Goal: Information Seeking & Learning: Check status

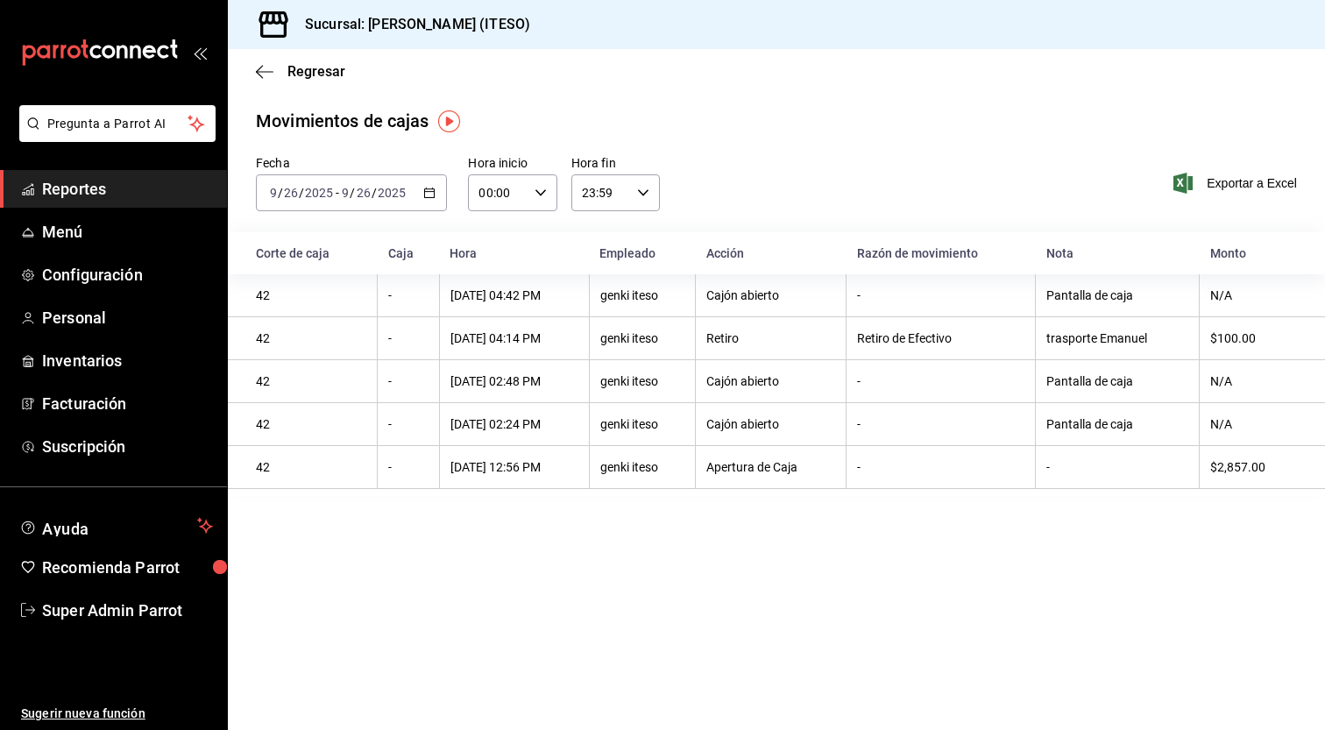
click at [112, 182] on span "Reportes" at bounding box center [127, 189] width 171 height 24
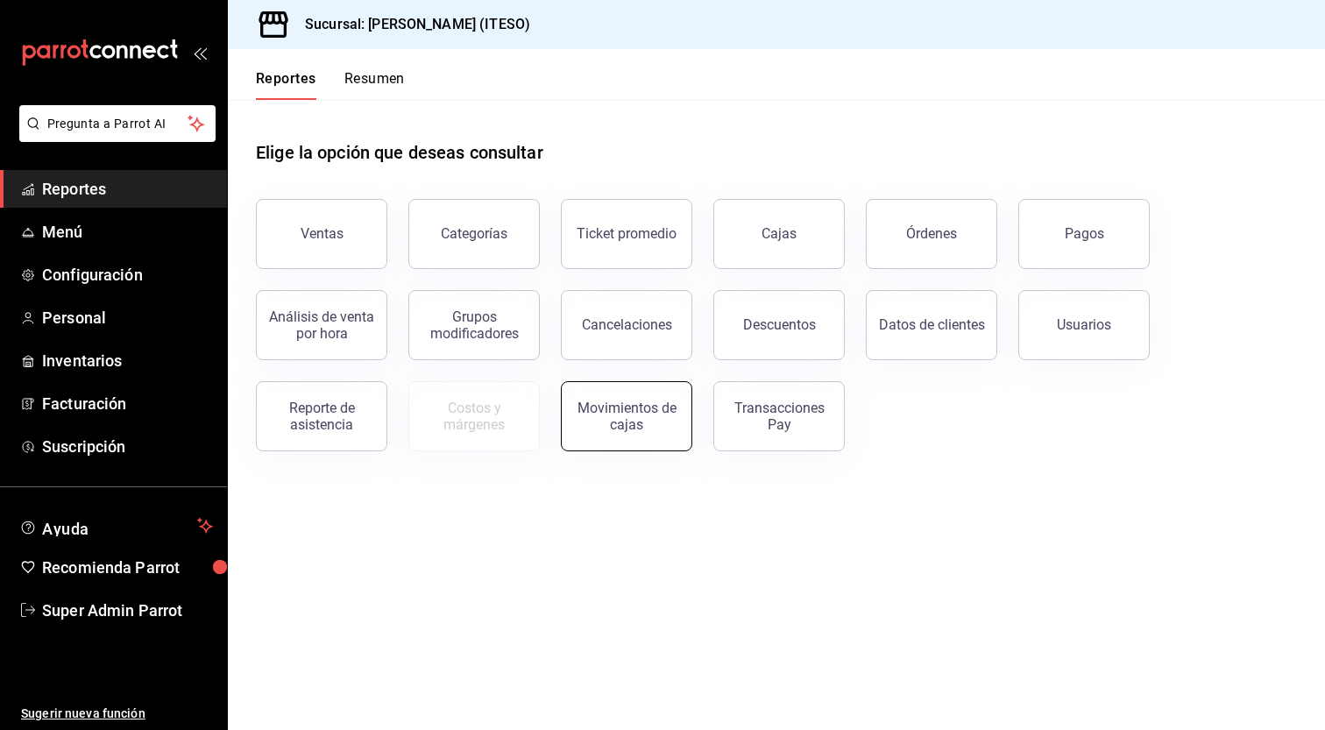
click at [649, 434] on button "Movimientos de cajas" at bounding box center [626, 416] width 131 height 70
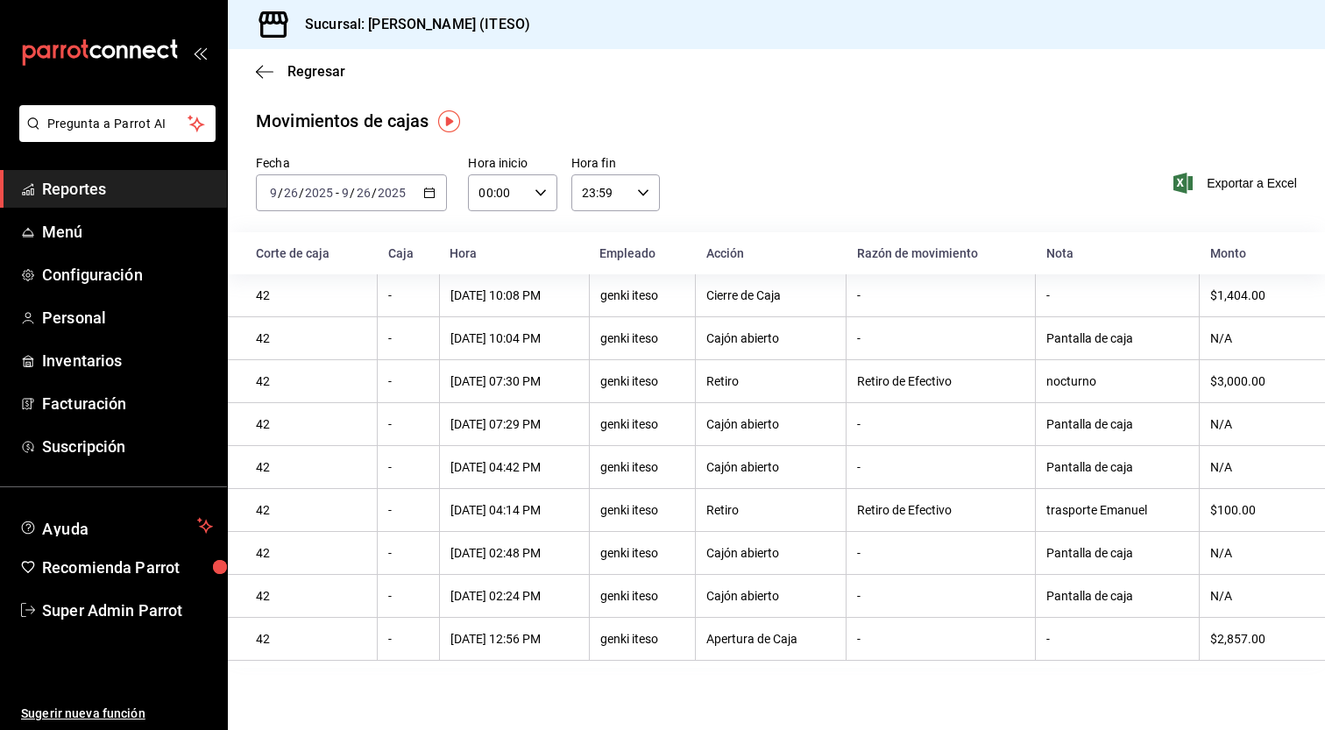
click at [1232, 383] on div "$3,000.00" at bounding box center [1253, 381] width 87 height 14
click at [1072, 386] on div "nocturno" at bounding box center [1117, 381] width 142 height 14
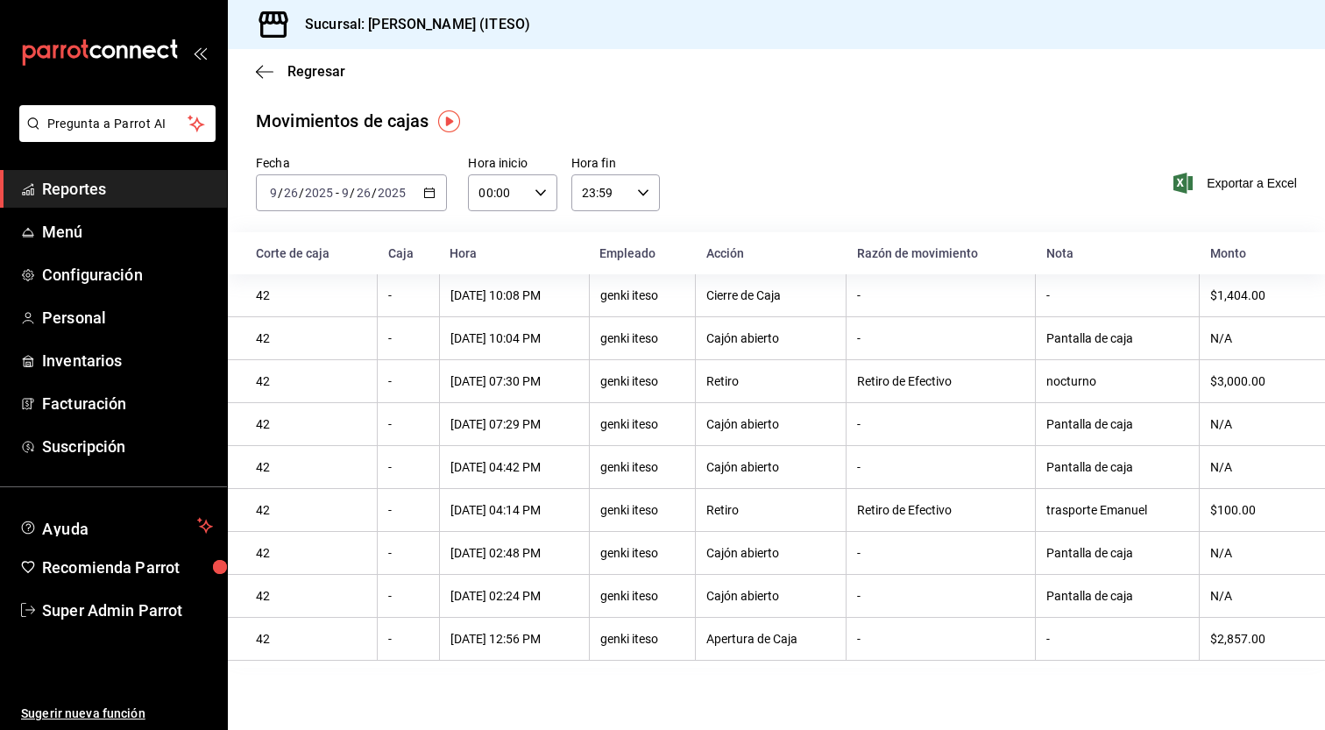
click at [1240, 378] on div "$3,000.00" at bounding box center [1253, 381] width 87 height 14
click at [78, 191] on span "Reportes" at bounding box center [127, 189] width 171 height 24
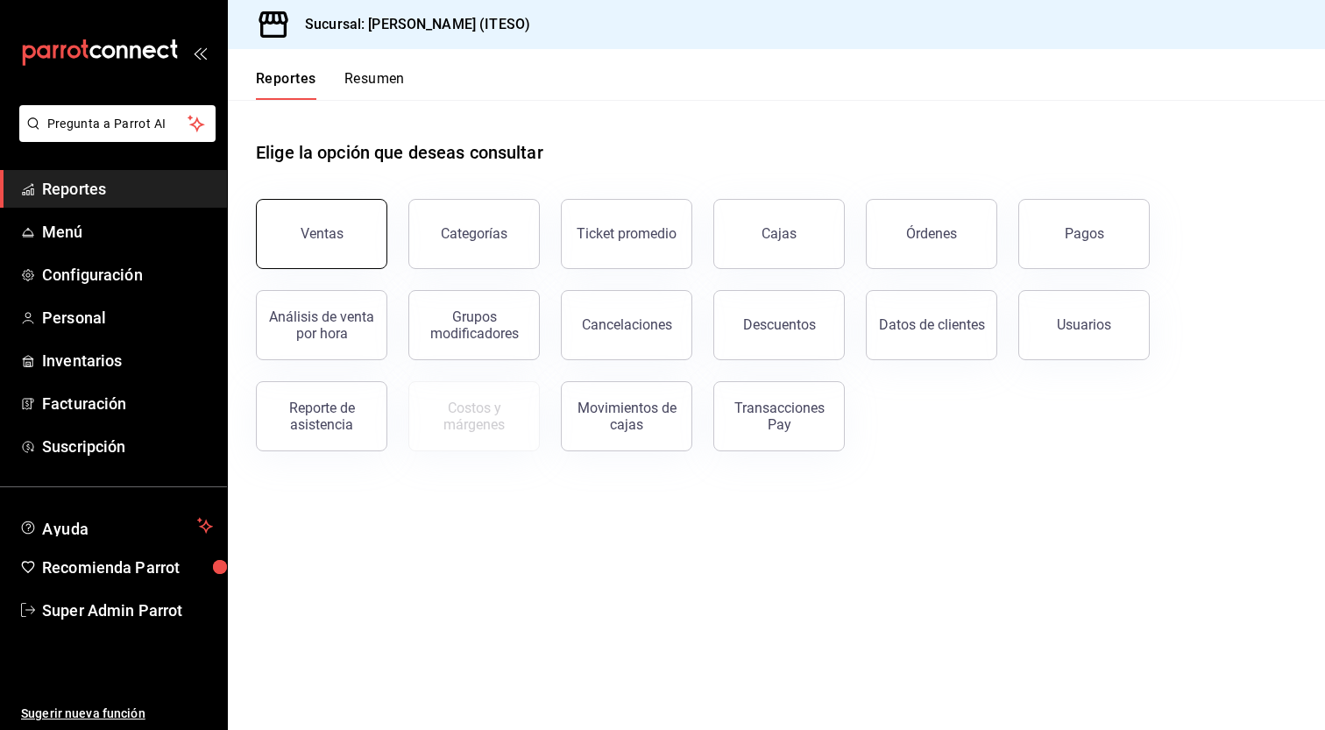
click at [330, 244] on button "Ventas" at bounding box center [321, 234] width 131 height 70
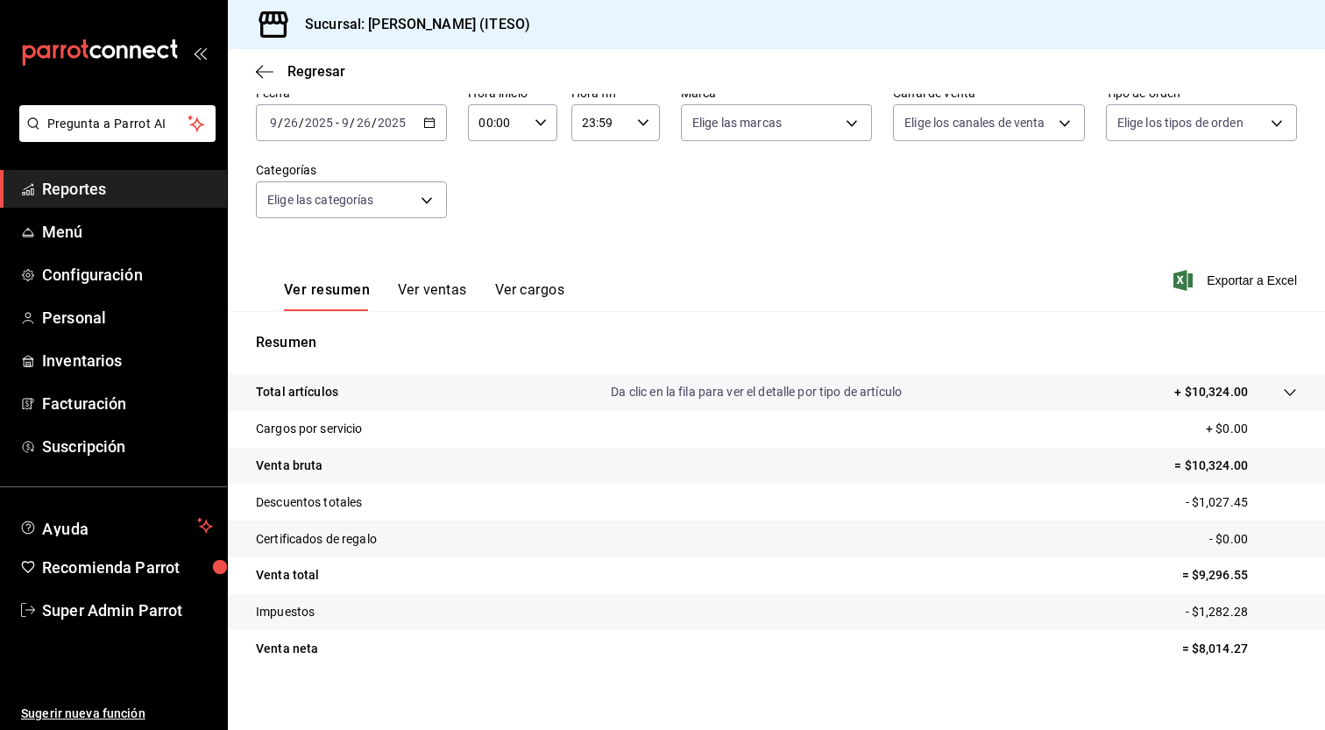
scroll to position [110, 0]
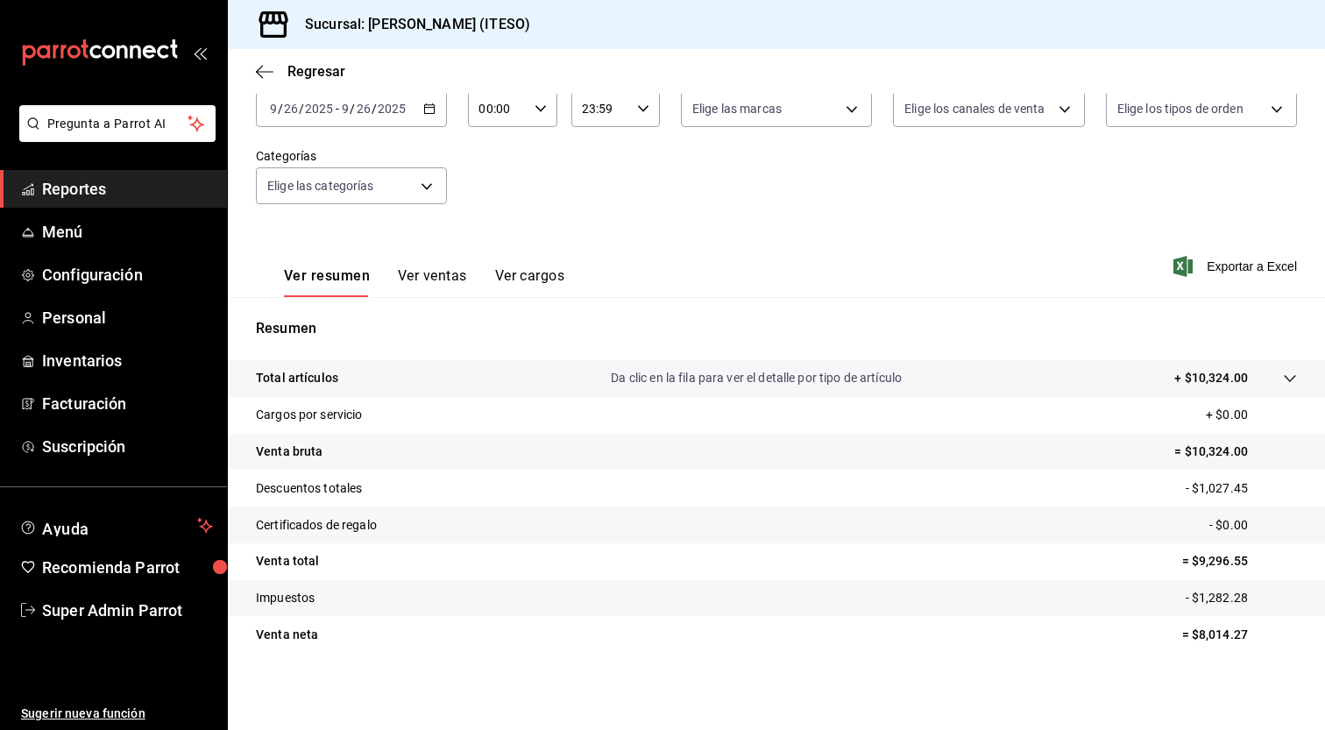
click at [1273, 386] on div at bounding box center [1272, 378] width 49 height 18
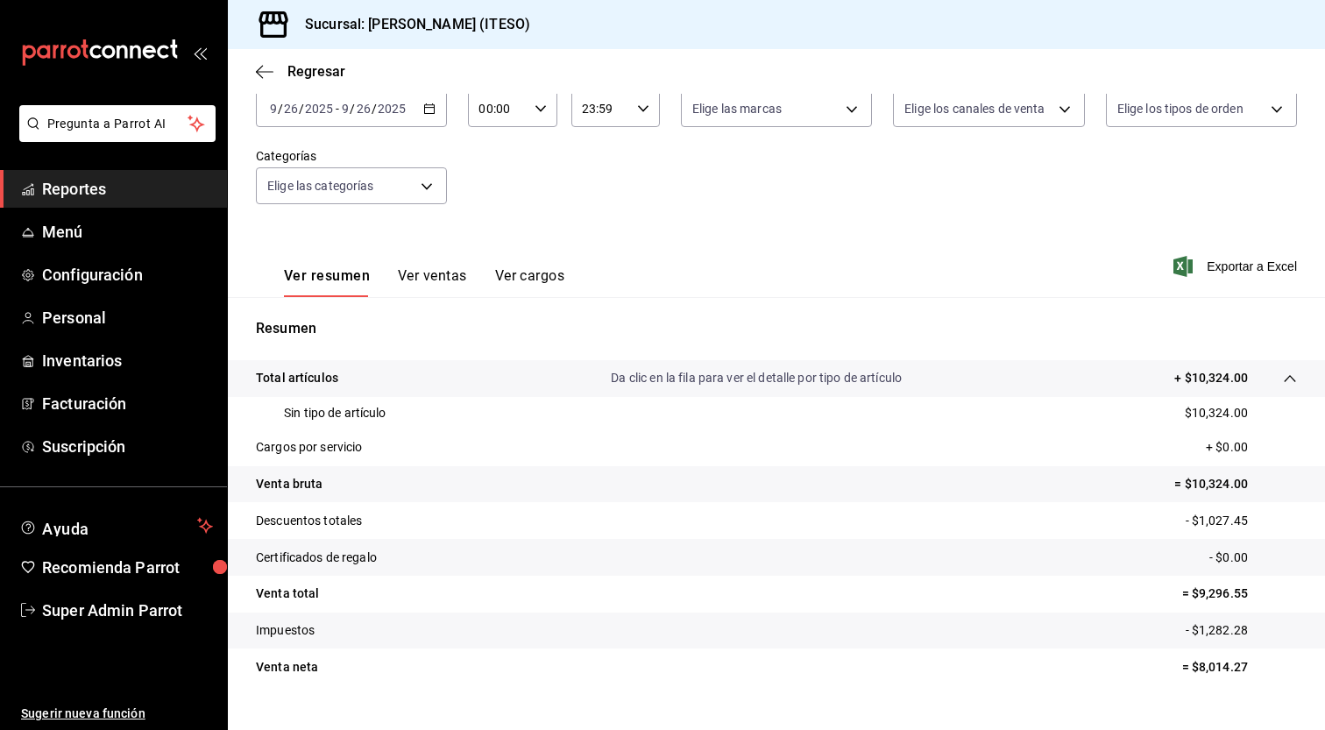
scroll to position [142, 0]
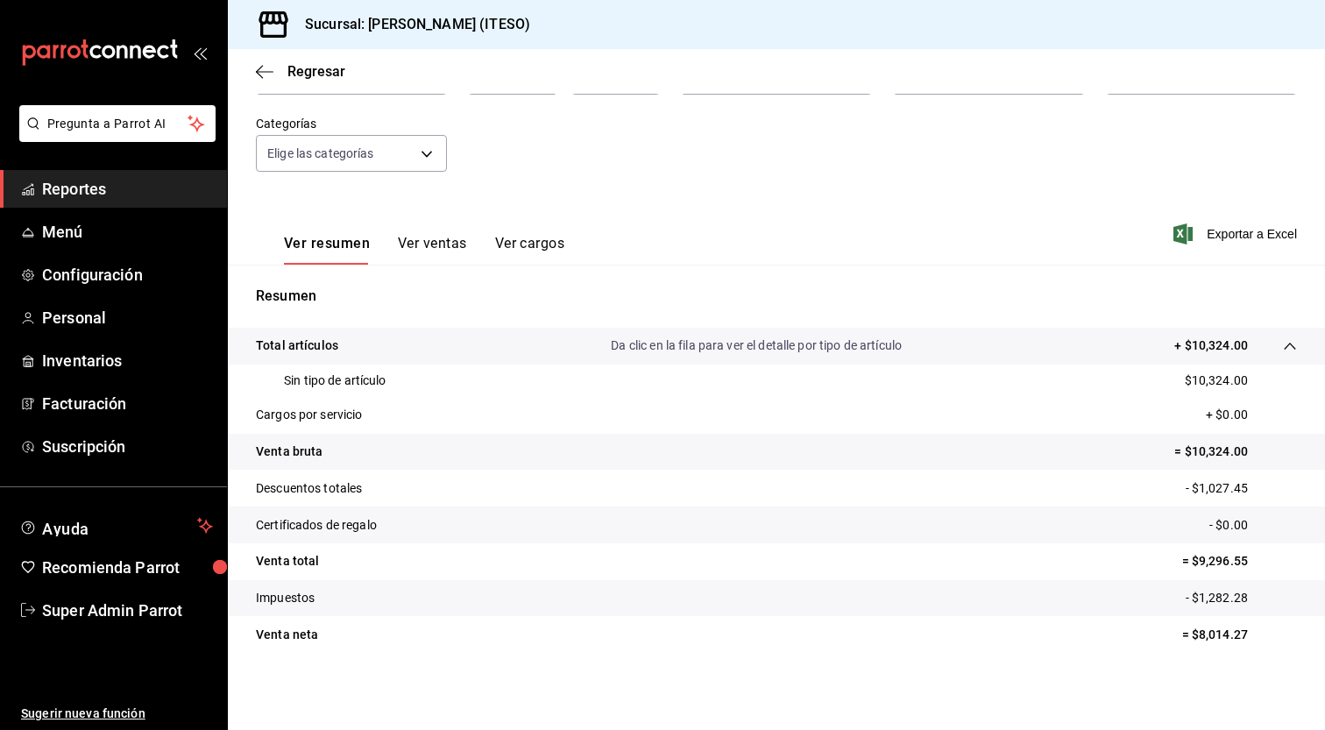
click at [443, 252] on button "Ver ventas" at bounding box center [432, 250] width 69 height 30
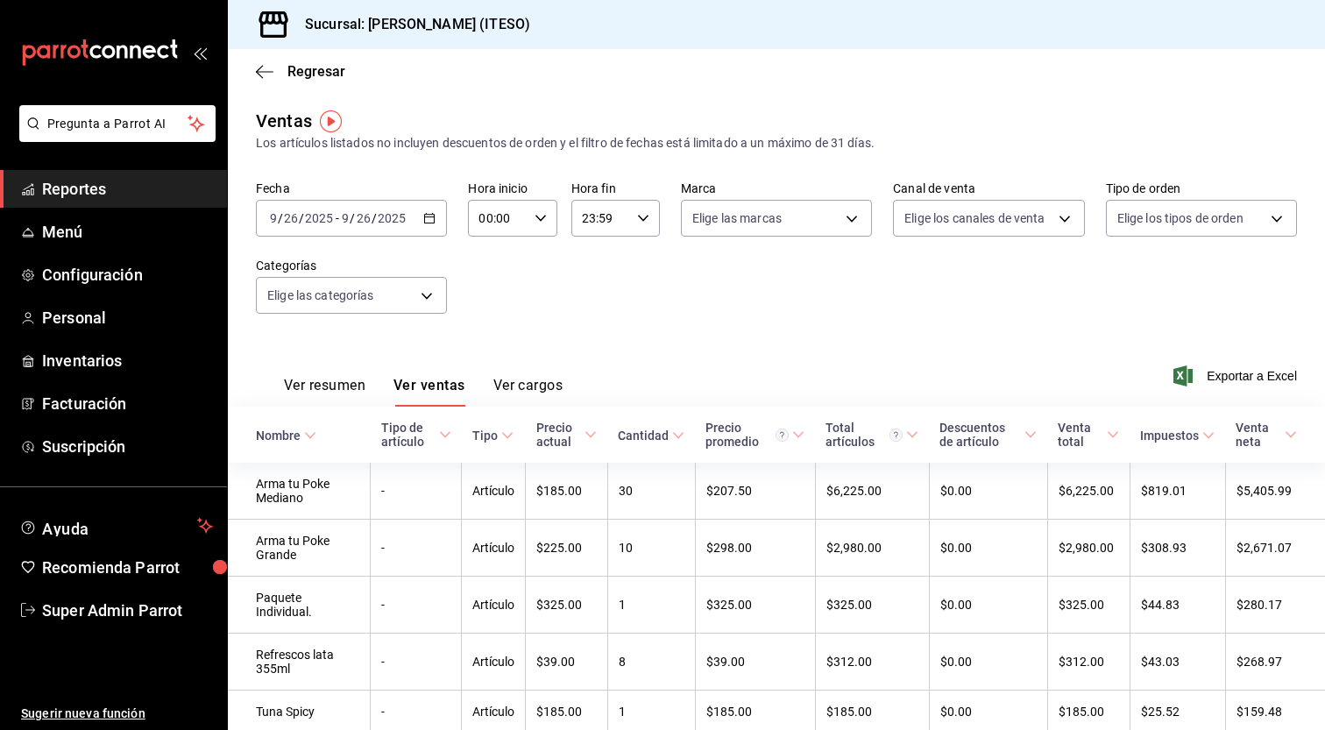
click at [527, 383] on button "Ver cargos" at bounding box center [528, 392] width 70 height 30
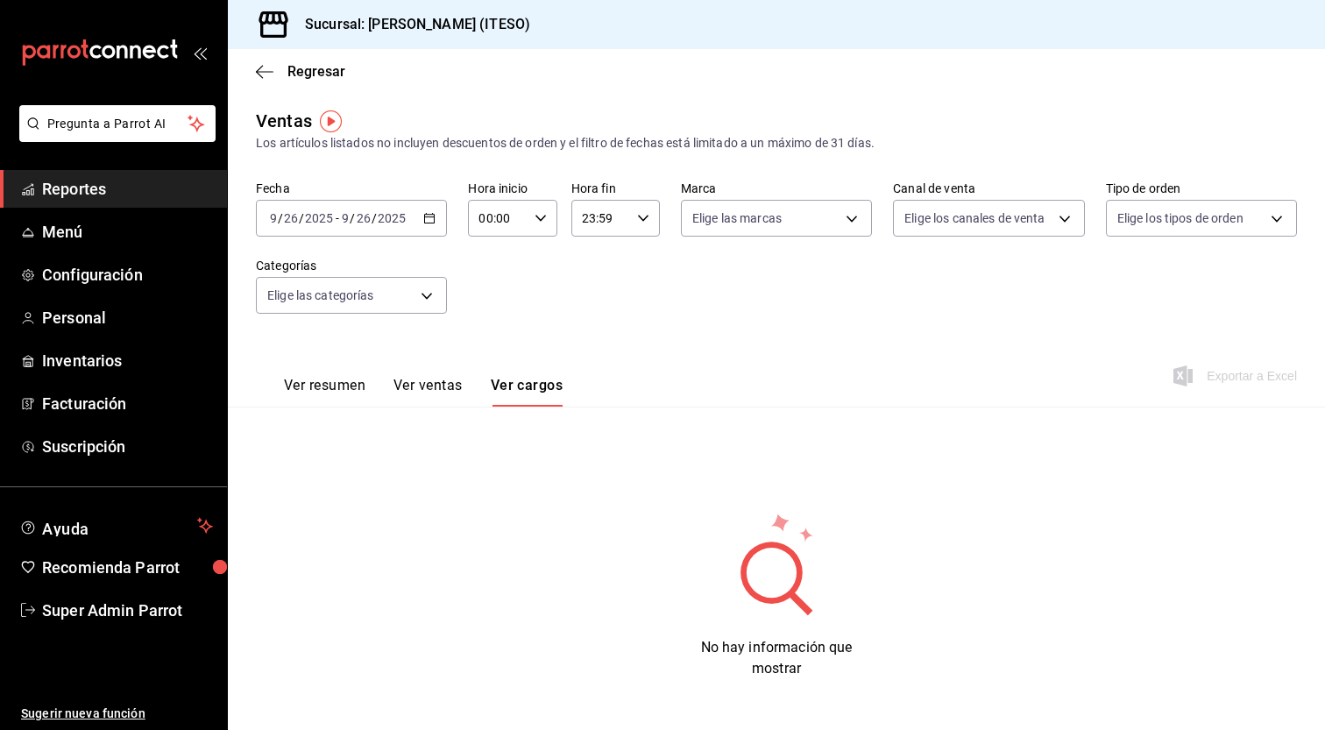
click at [89, 184] on span "Reportes" at bounding box center [127, 189] width 171 height 24
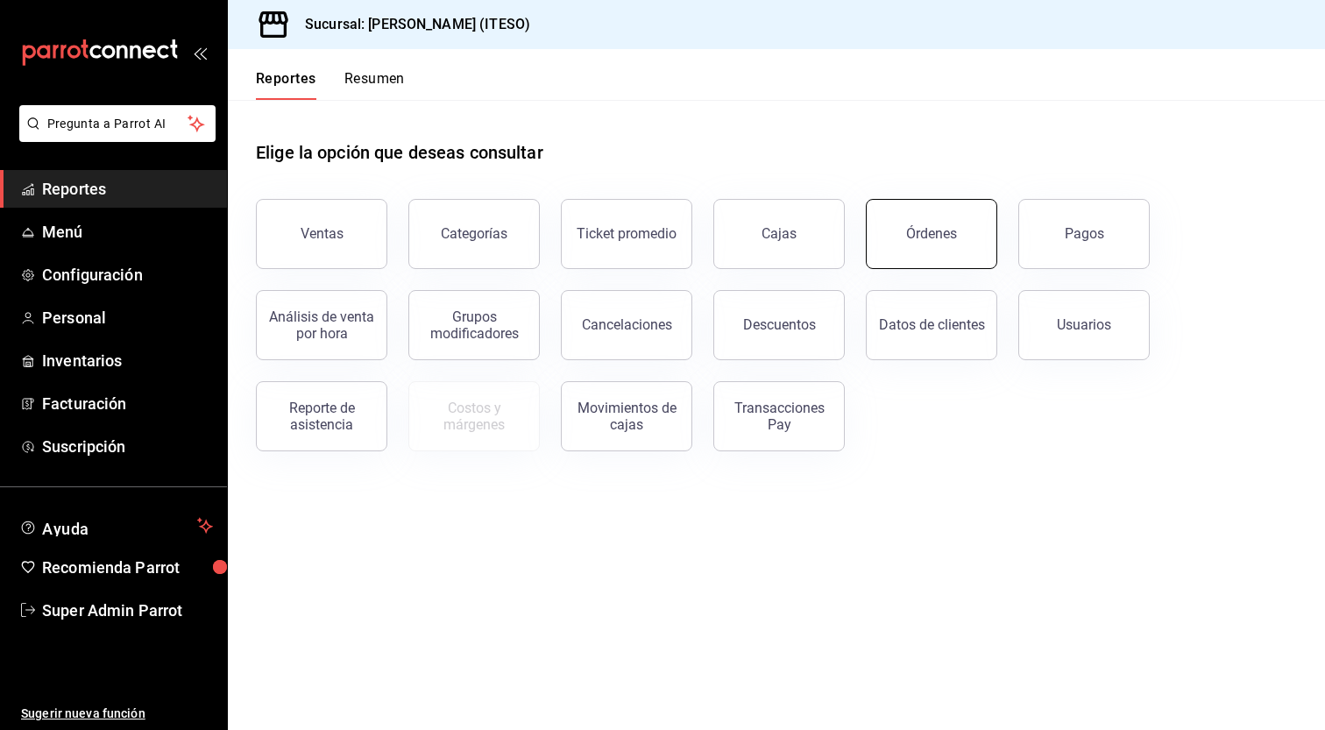
click at [949, 240] on div "Órdenes" at bounding box center [931, 233] width 51 height 17
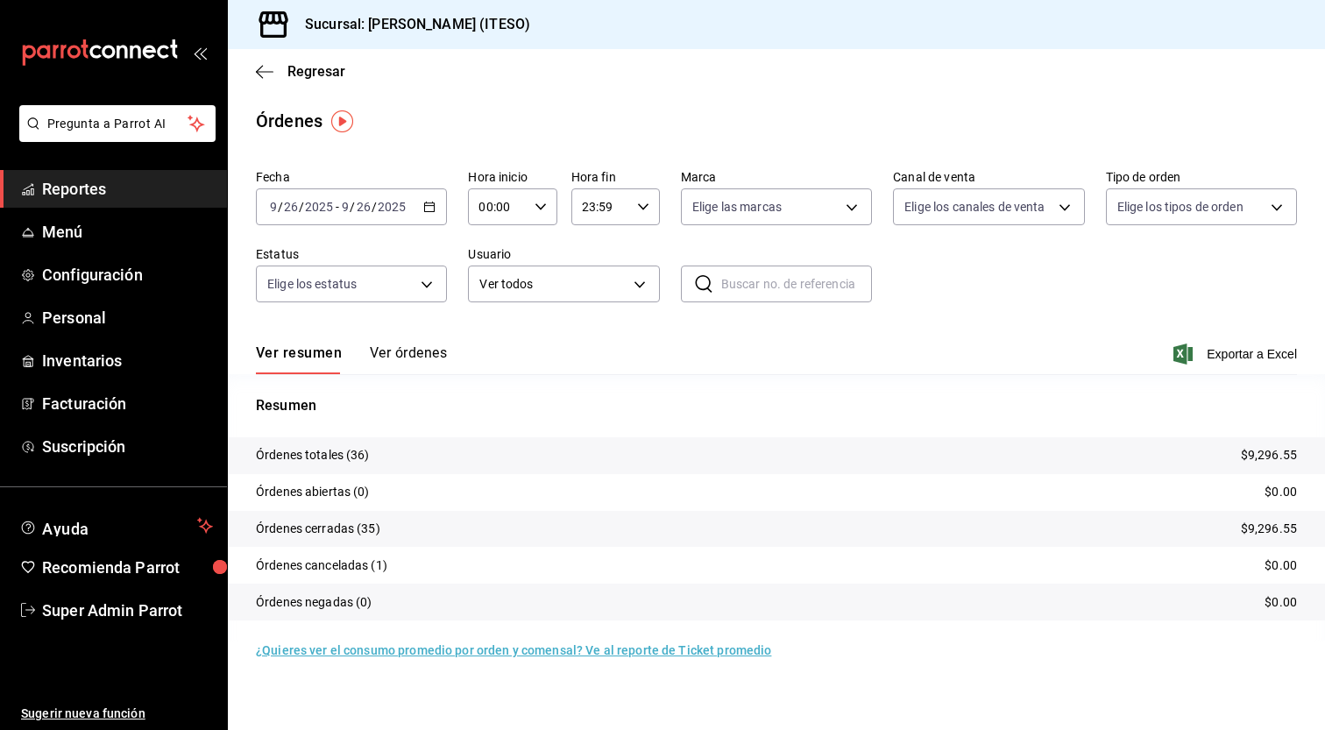
click at [124, 197] on span "Reportes" at bounding box center [127, 189] width 171 height 24
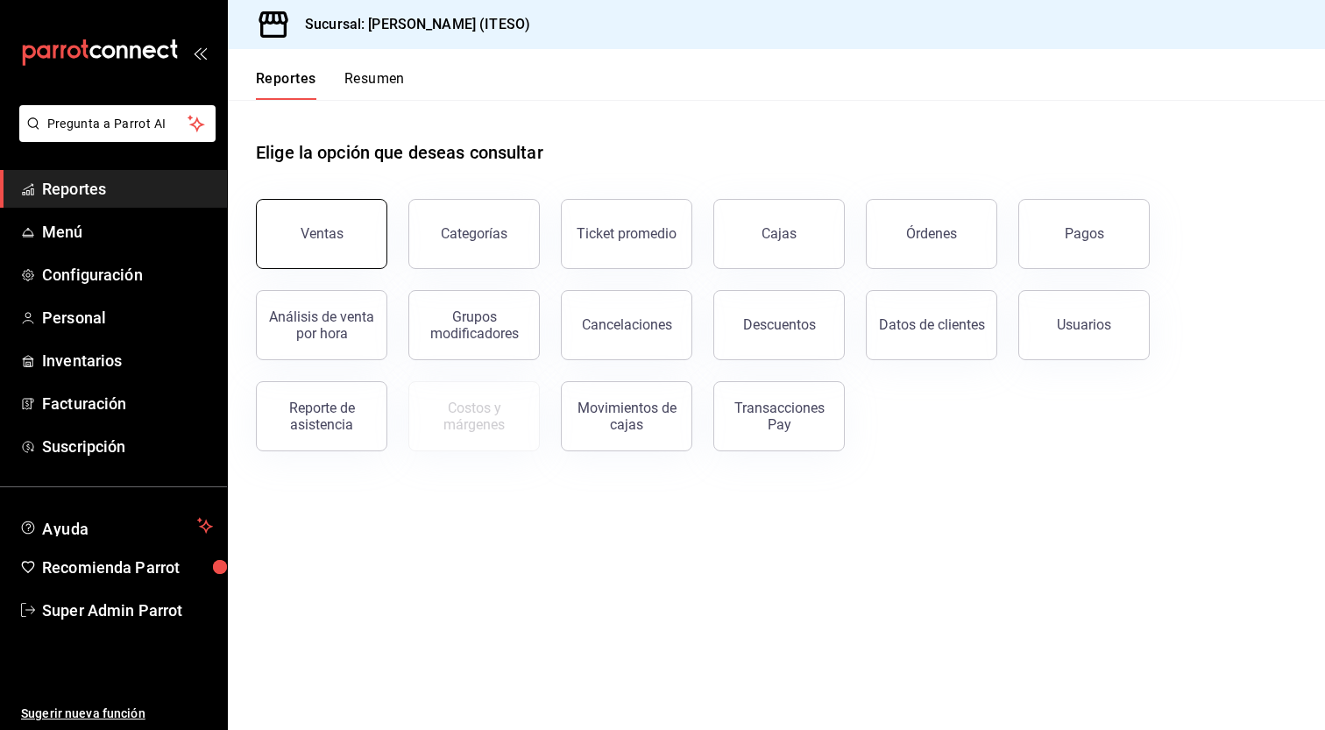
click at [333, 223] on button "Ventas" at bounding box center [321, 234] width 131 height 70
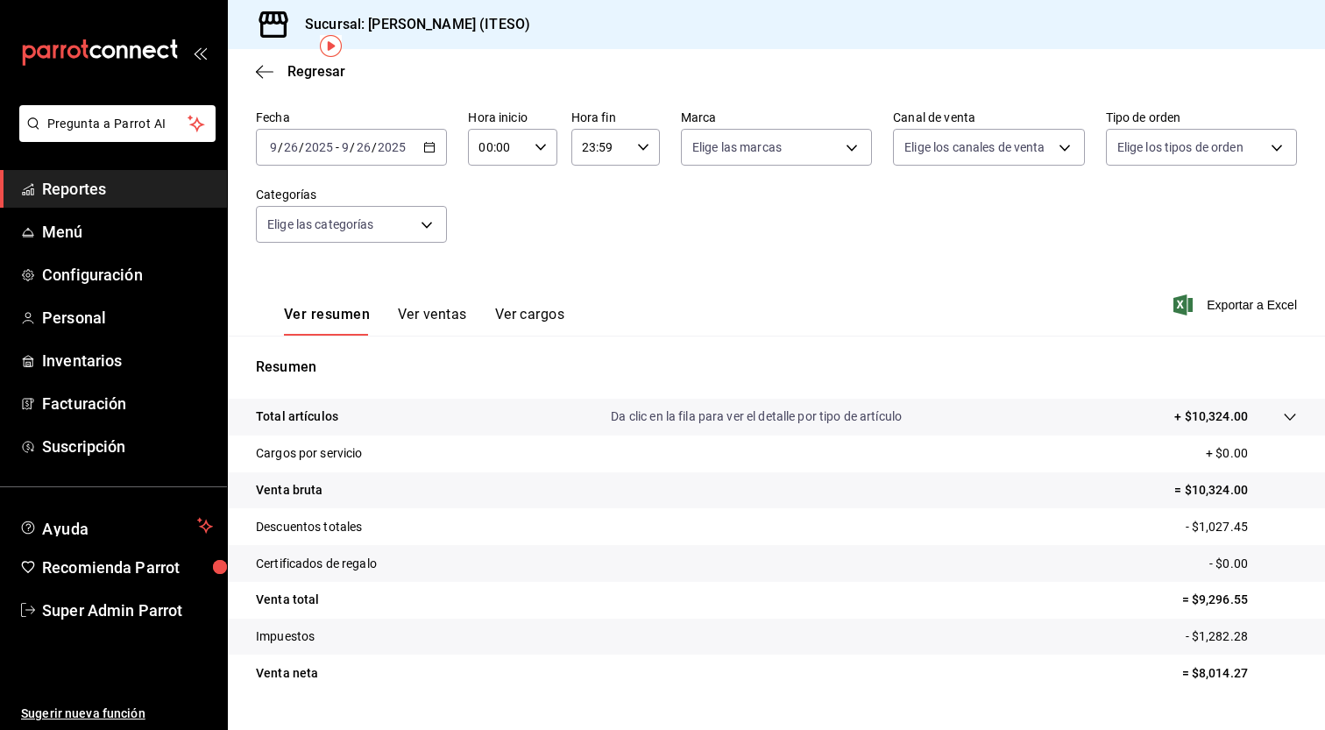
scroll to position [110, 0]
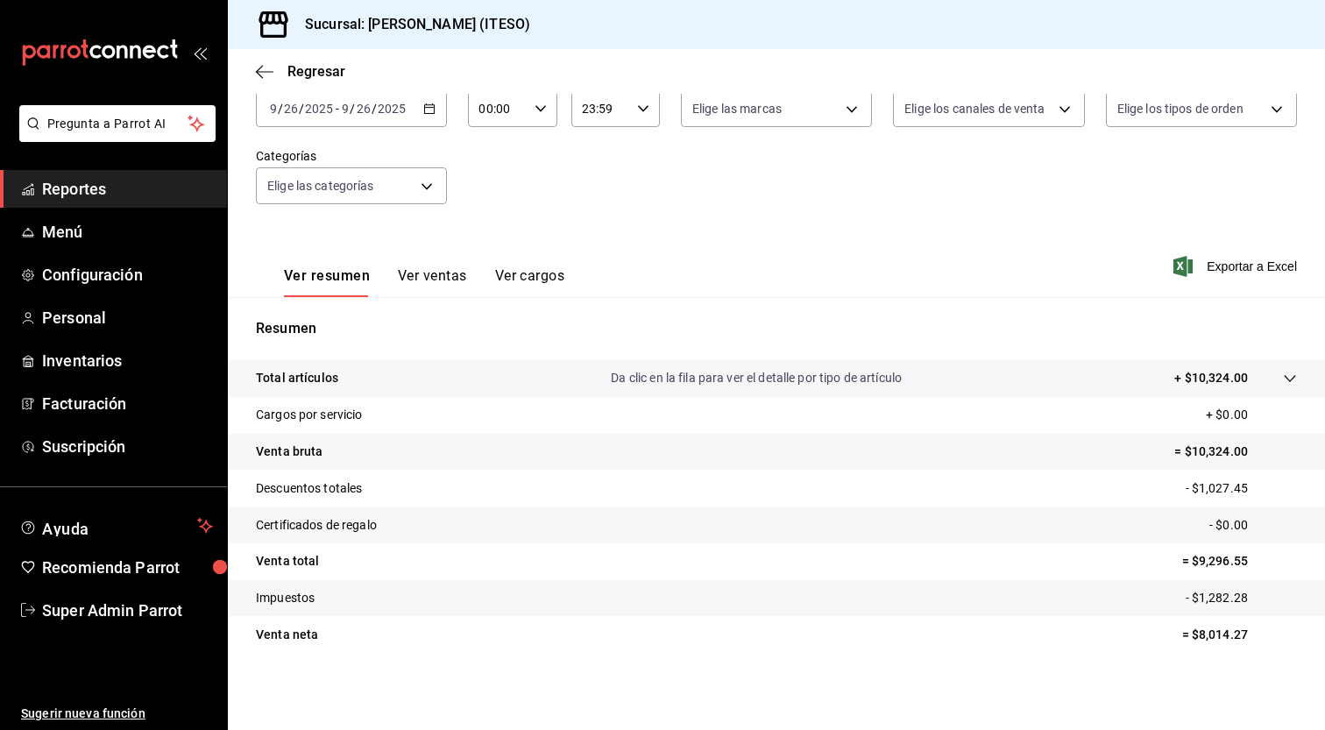
click at [1267, 380] on div at bounding box center [1272, 378] width 49 height 18
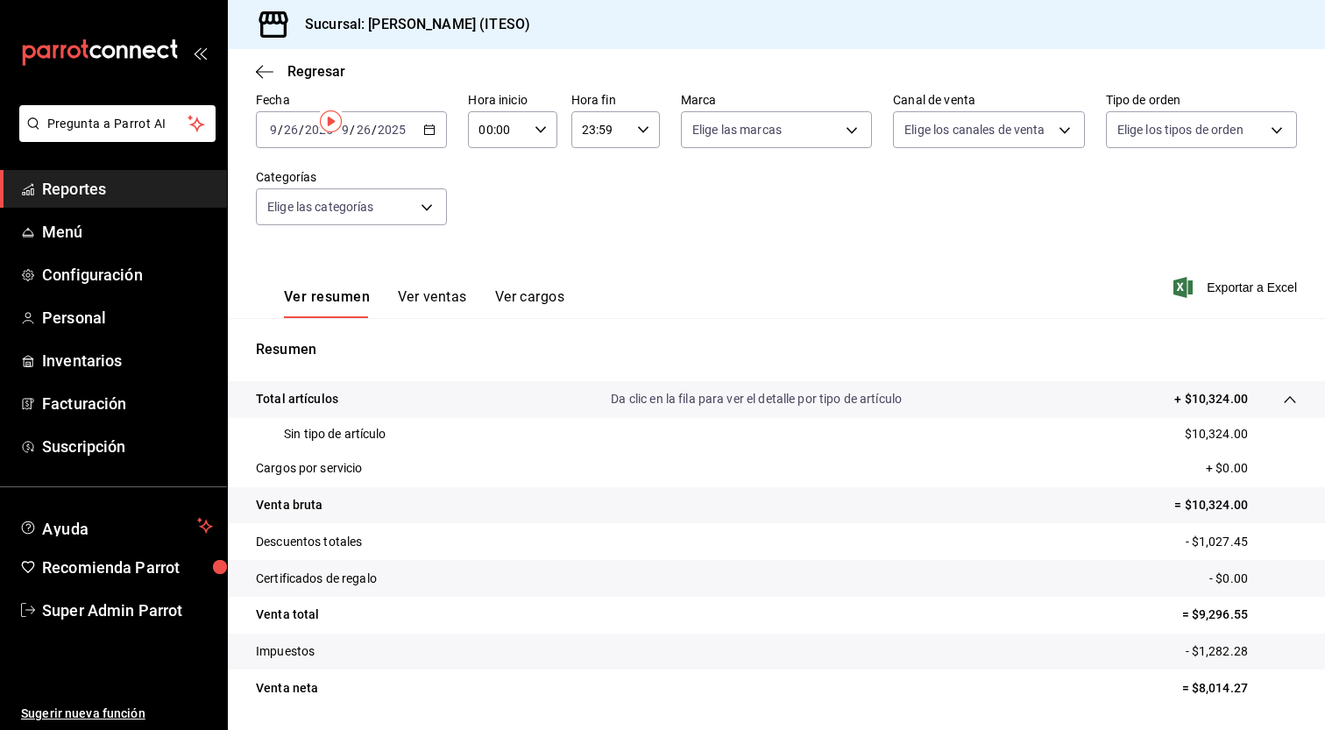
scroll to position [0, 0]
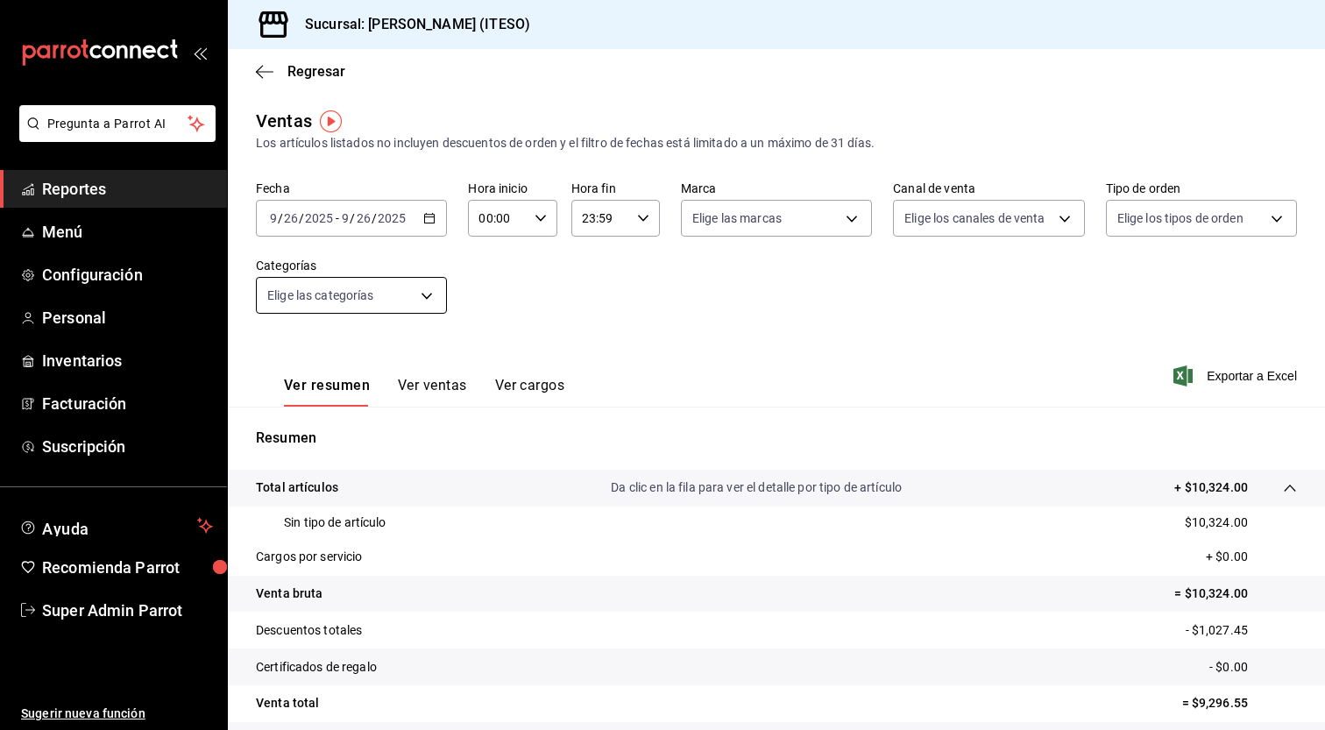
click at [337, 287] on body "Pregunta a Parrot AI Reportes Menú Configuración Personal Inventarios Facturaci…" at bounding box center [662, 365] width 1325 height 730
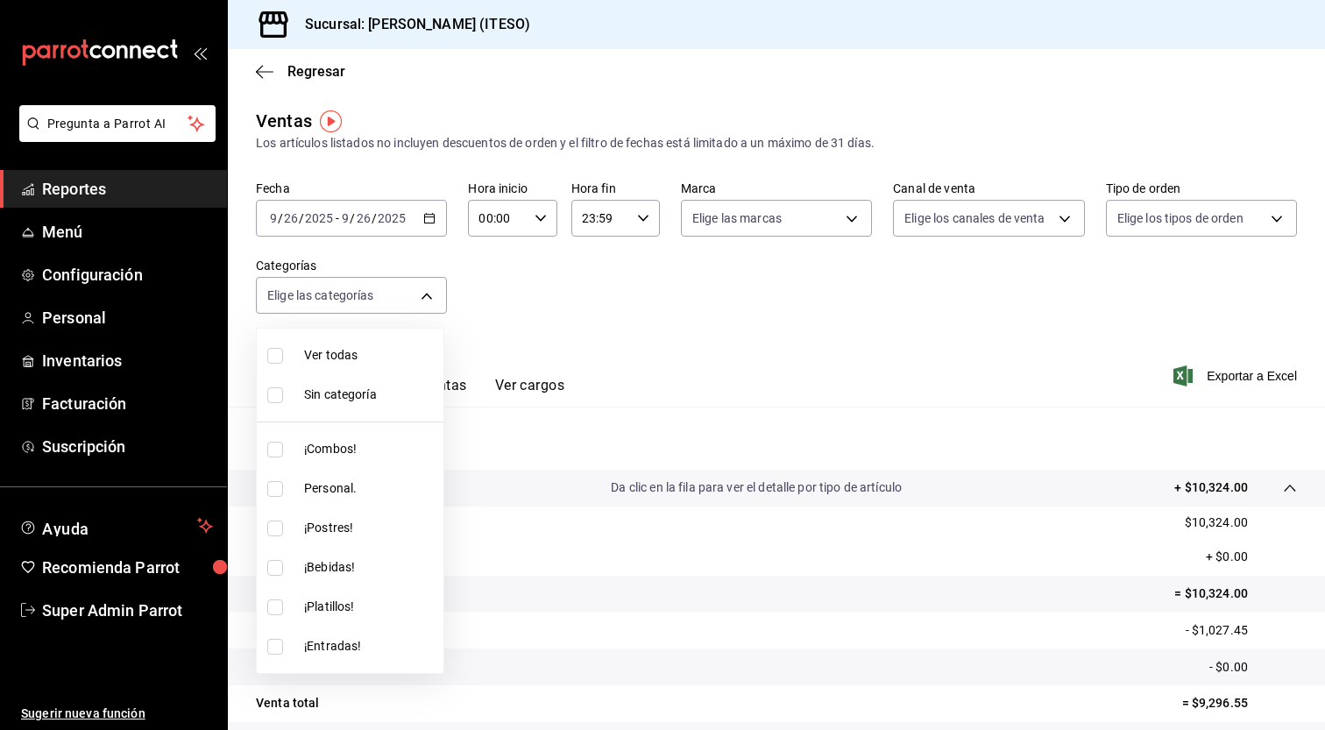
click at [758, 323] on div at bounding box center [662, 365] width 1325 height 730
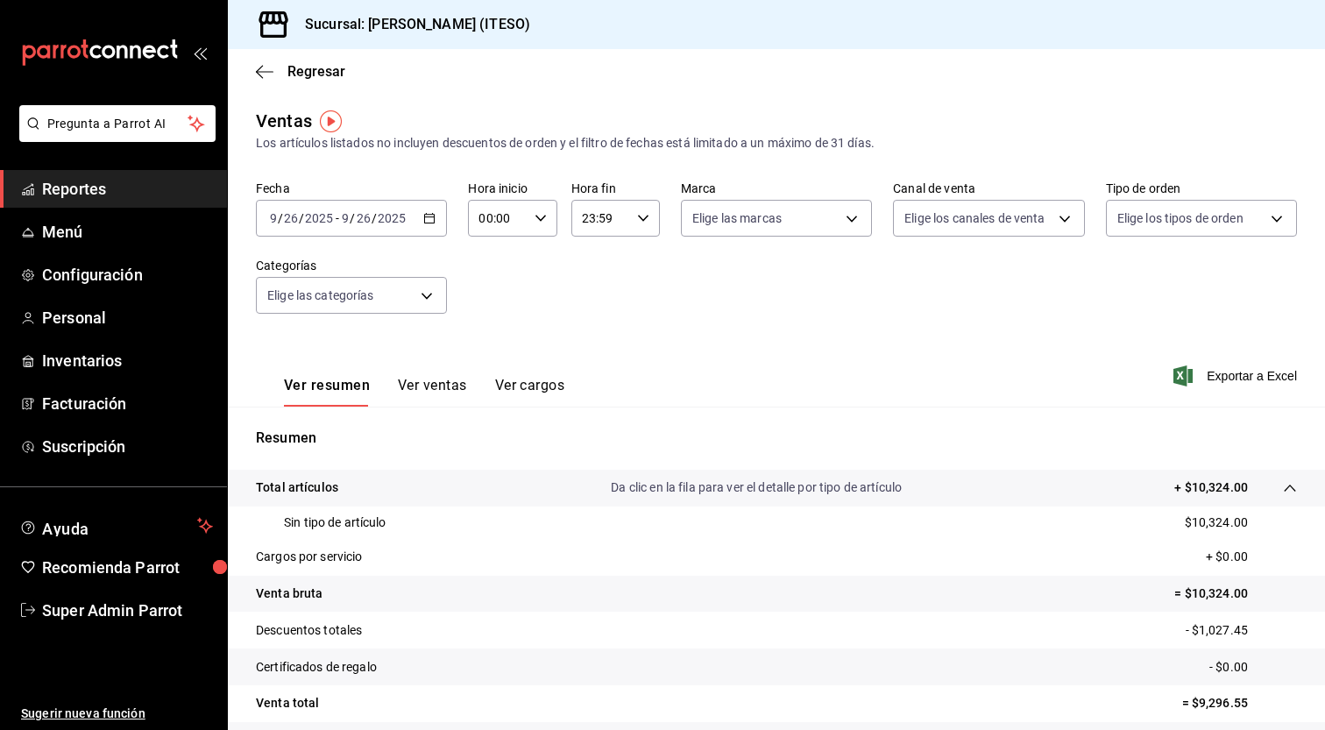
click at [93, 186] on span "Reportes" at bounding box center [127, 189] width 171 height 24
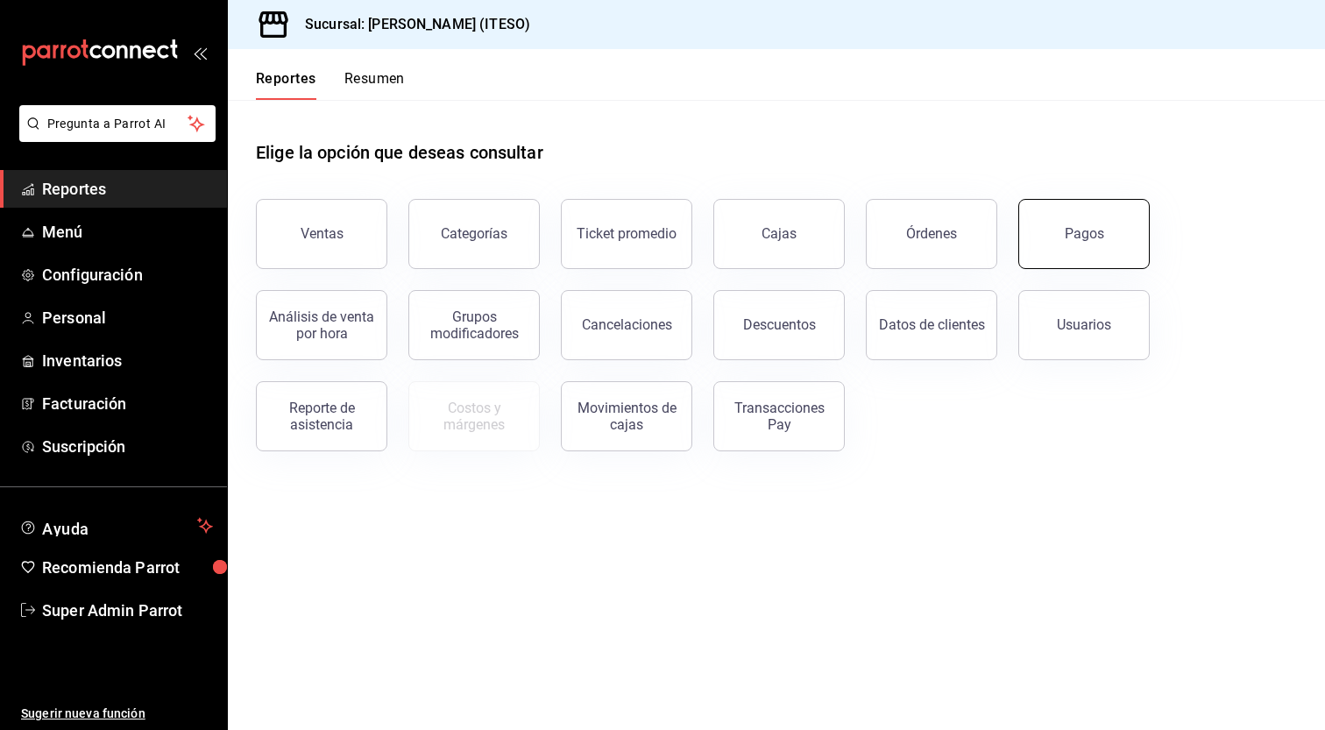
click at [1075, 239] on div "Pagos" at bounding box center [1084, 233] width 39 height 17
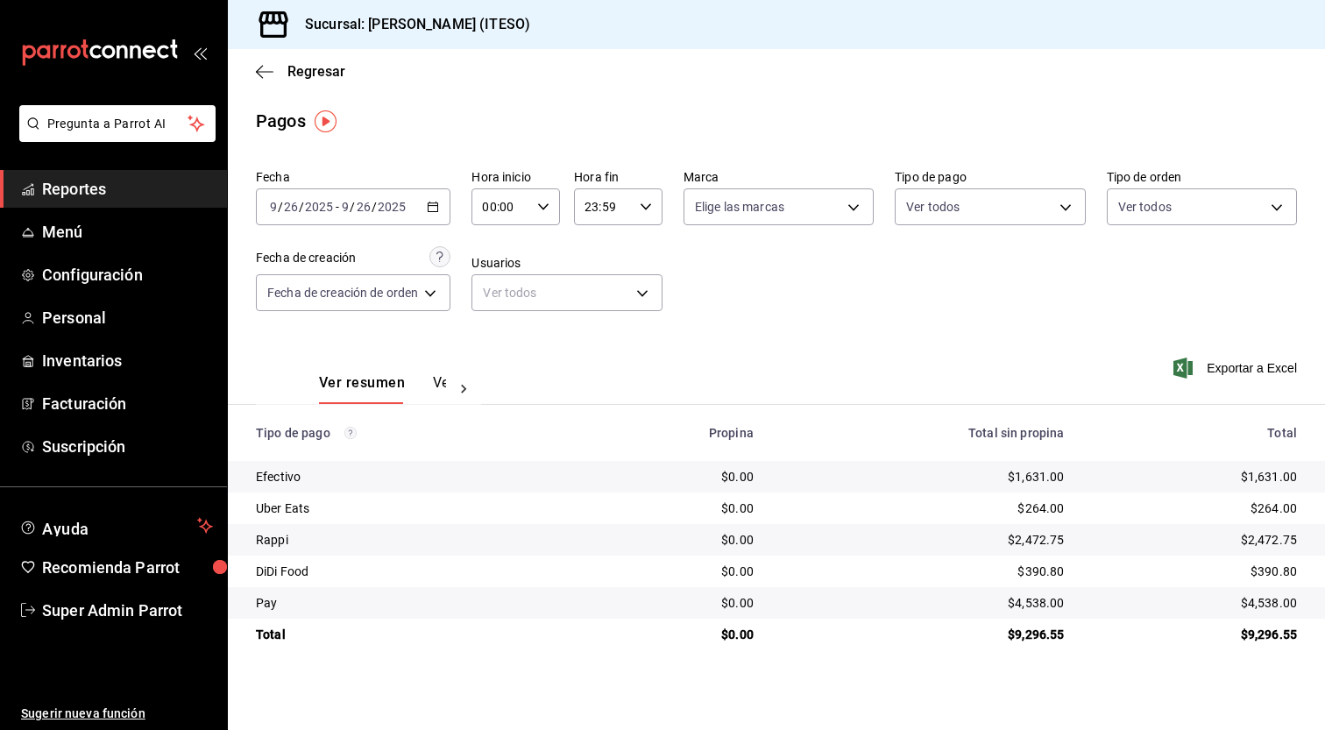
click at [443, 389] on button "Ver pagos" at bounding box center [466, 389] width 66 height 30
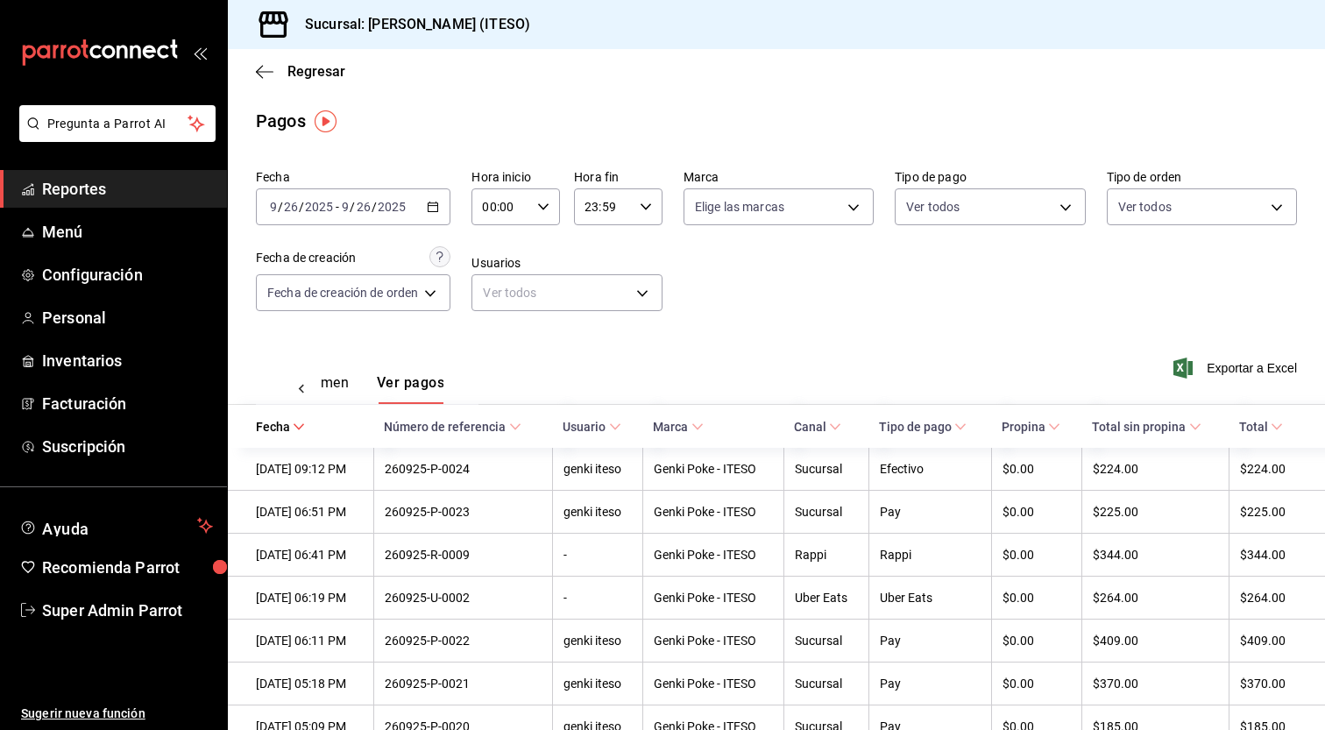
click at [1033, 429] on span "Propina" at bounding box center [1031, 427] width 59 height 14
click at [1048, 427] on span "Propina" at bounding box center [1031, 427] width 59 height 14
click at [1038, 426] on span "Propina" at bounding box center [1031, 427] width 59 height 14
click at [92, 198] on span "Reportes" at bounding box center [127, 189] width 171 height 24
